Goal: Information Seeking & Learning: Learn about a topic

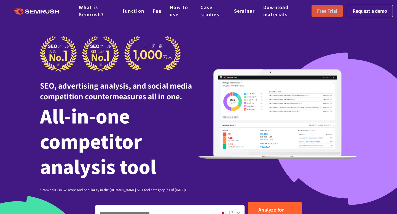
click at [327, 11] on font "Free Trial" at bounding box center [327, 10] width 20 height 7
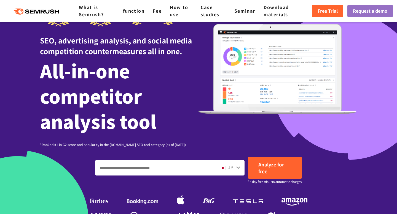
scroll to position [124, 0]
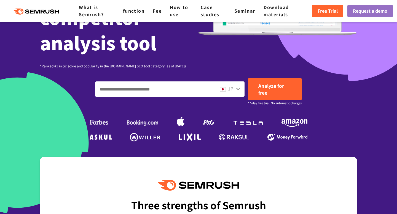
click at [126, 90] on input "Enter a domain, keyword or URL" at bounding box center [154, 89] width 119 height 15
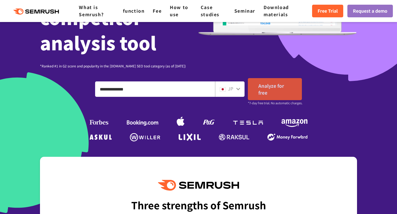
type input "**********"
click at [271, 90] on link "Analyze for free" at bounding box center [275, 89] width 54 height 22
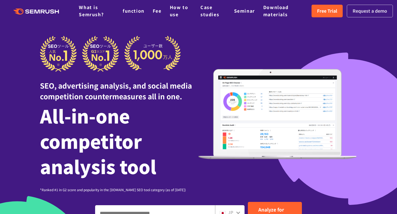
click at [367, 8] on font "Request a demo" at bounding box center [369, 10] width 34 height 7
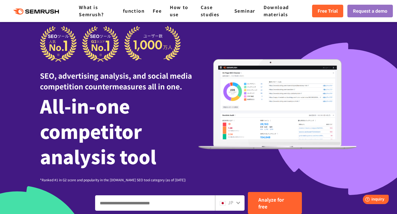
scroll to position [9, 0]
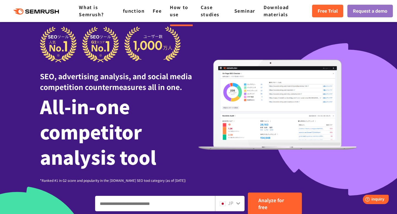
click at [177, 11] on font "How to use" at bounding box center [179, 11] width 18 height 14
